Goal: Information Seeking & Learning: Find specific fact

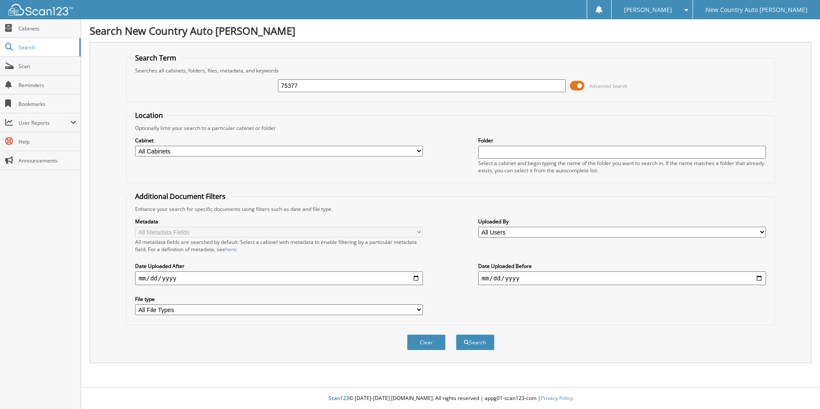
type input "75377"
click at [456, 334] on button "Search" at bounding box center [475, 342] width 39 height 16
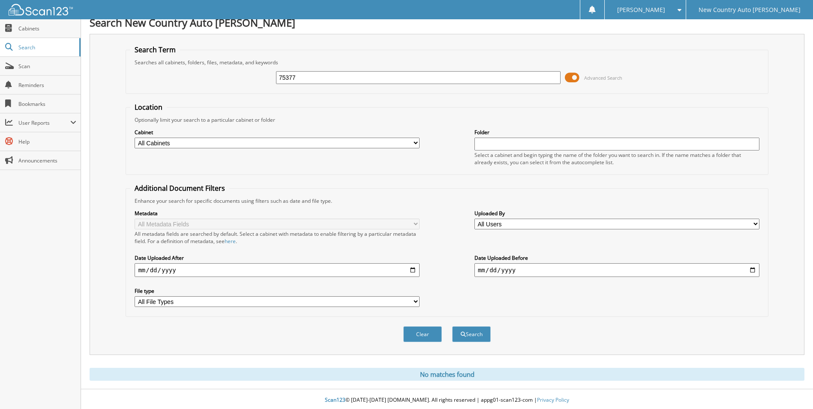
scroll to position [10, 0]
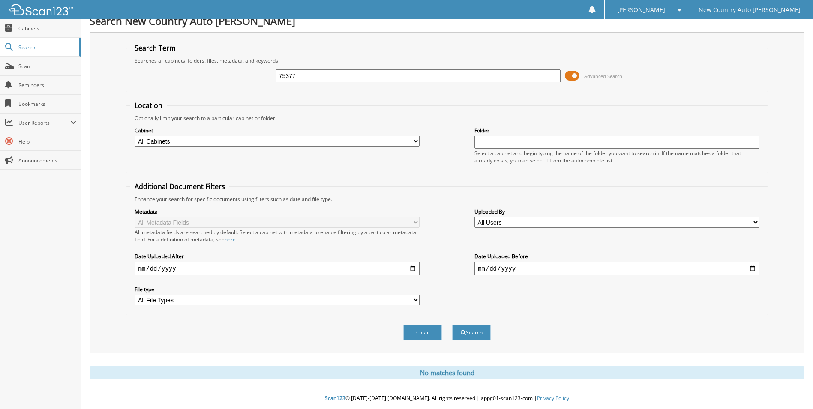
drag, startPoint x: 300, startPoint y: 75, endPoint x: 271, endPoint y: 75, distance: 28.3
click at [271, 75] on div "75377 Advanced Search" at bounding box center [446, 75] width 633 height 23
type input "[PERSON_NAME]"
click at [452, 324] on button "Search" at bounding box center [471, 332] width 39 height 16
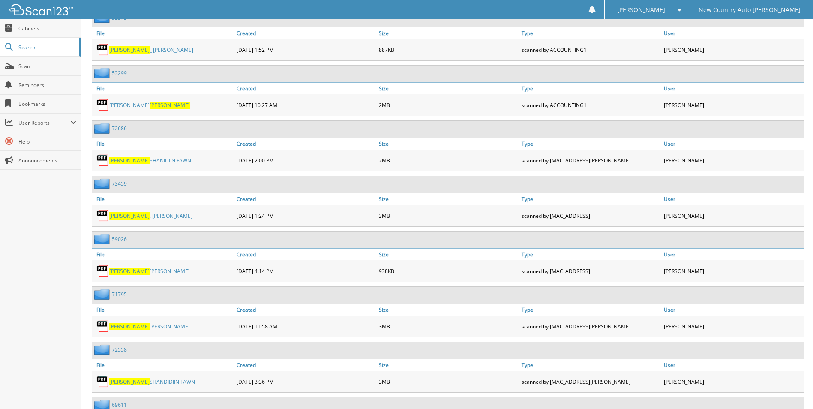
scroll to position [4677, 0]
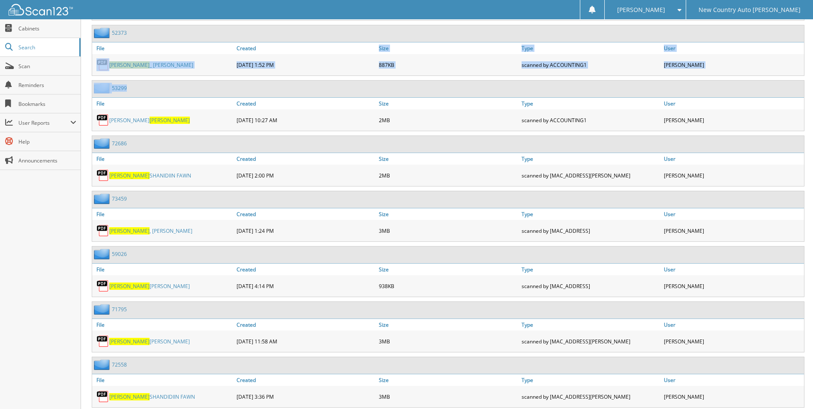
drag, startPoint x: 329, startPoint y: 48, endPoint x: 667, endPoint y: 86, distance: 339.5
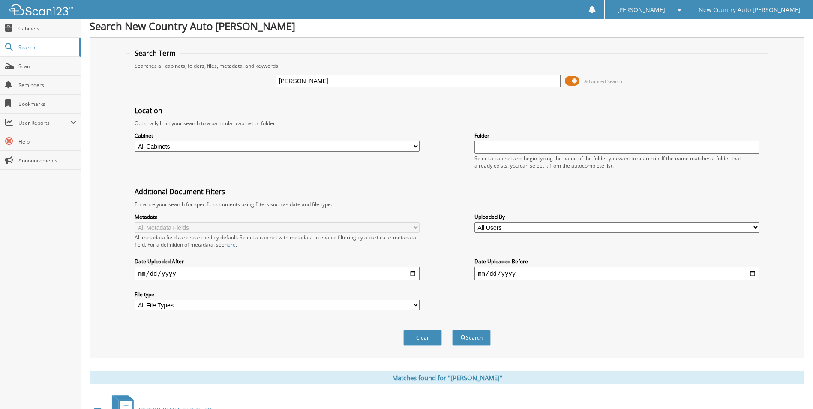
scroll to position [0, 0]
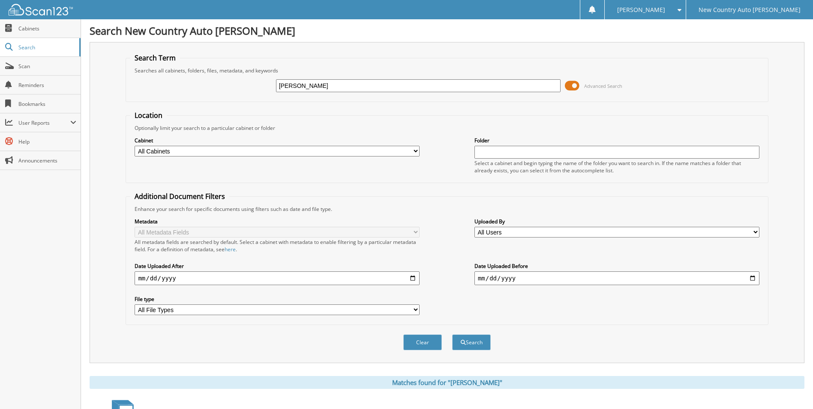
drag, startPoint x: 306, startPoint y: 83, endPoint x: 266, endPoint y: 86, distance: 40.0
click at [266, 86] on div "YAZZIE Advanced Search" at bounding box center [446, 85] width 633 height 23
type input "537923"
click at [452, 334] on button "Search" at bounding box center [471, 342] width 39 height 16
click at [462, 344] on span "submit" at bounding box center [463, 342] width 5 height 5
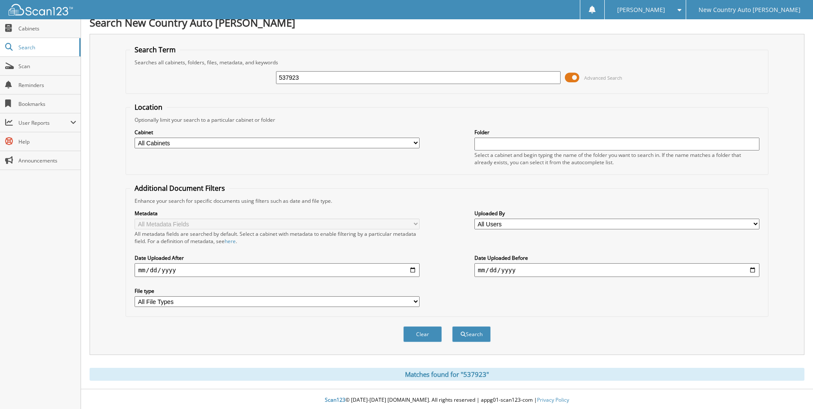
scroll to position [10, 0]
